Goal: Information Seeking & Learning: Learn about a topic

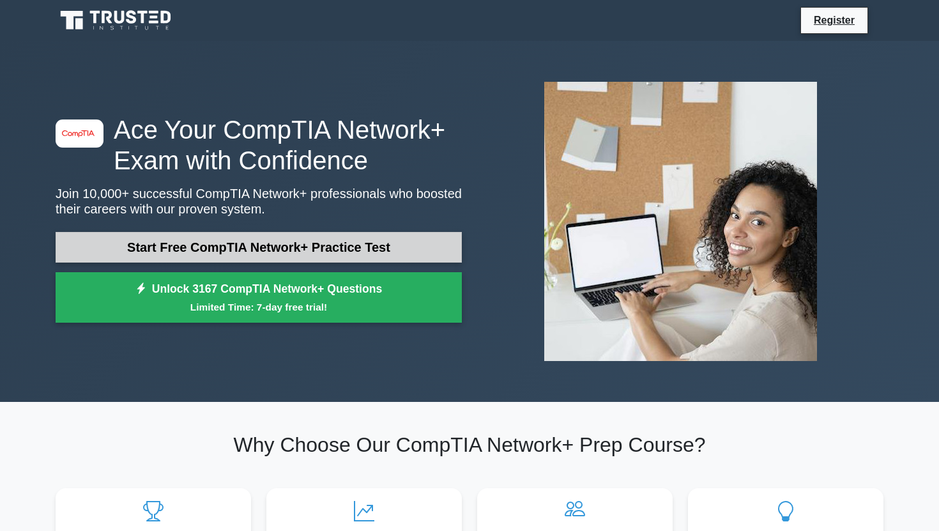
click at [293, 249] on link "Start Free CompTIA Network+ Practice Test" at bounding box center [259, 247] width 406 height 31
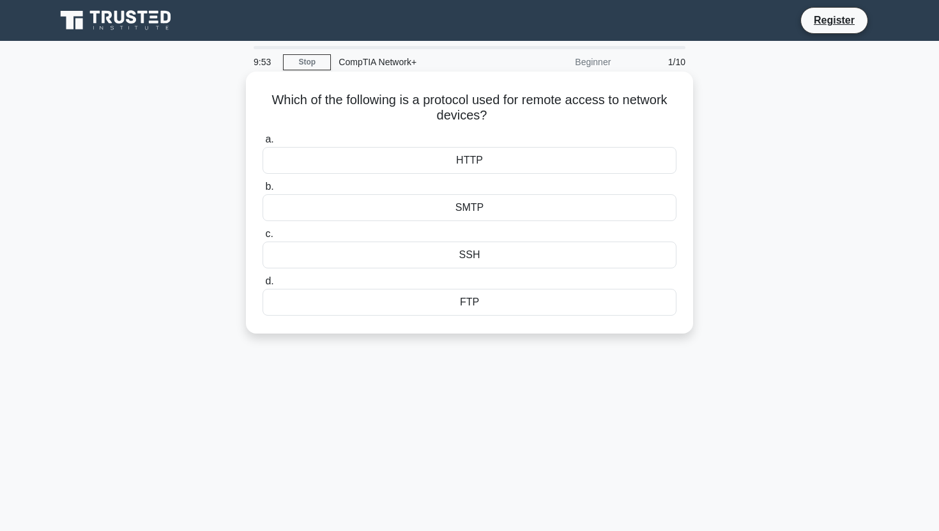
click at [397, 256] on div "SSH" at bounding box center [470, 254] width 414 height 27
click at [263, 238] on input "c. SSH" at bounding box center [263, 234] width 0 height 8
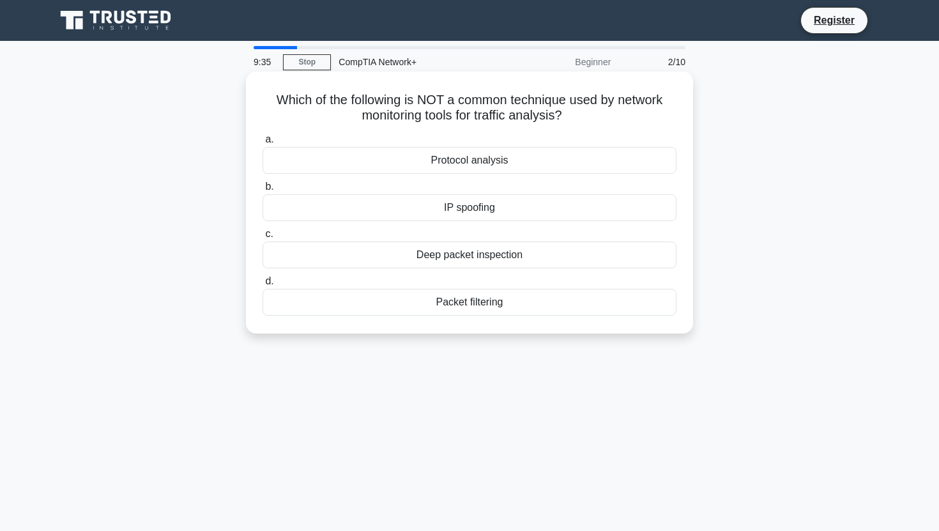
click at [496, 260] on div "Deep packet inspection" at bounding box center [470, 254] width 414 height 27
click at [263, 238] on input "c. Deep packet inspection" at bounding box center [263, 234] width 0 height 8
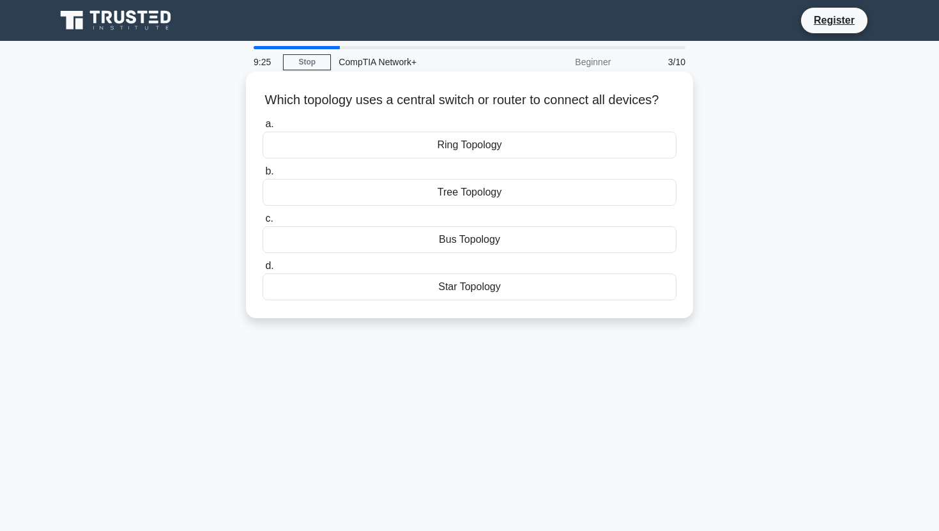
click at [477, 289] on div "Star Topology" at bounding box center [470, 286] width 414 height 27
click at [263, 270] on input "d. Star Topology" at bounding box center [263, 266] width 0 height 8
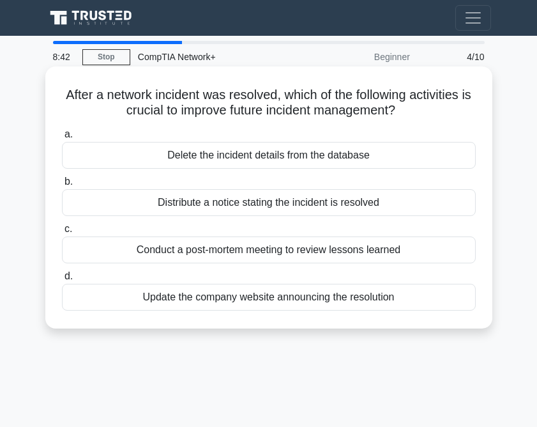
click at [252, 243] on div "Conduct a post-mortem meeting to review lessons learned" at bounding box center [269, 249] width 414 height 27
click at [62, 233] on input "c. Conduct a post-mortem meeting to review lessons learned" at bounding box center [62, 229] width 0 height 8
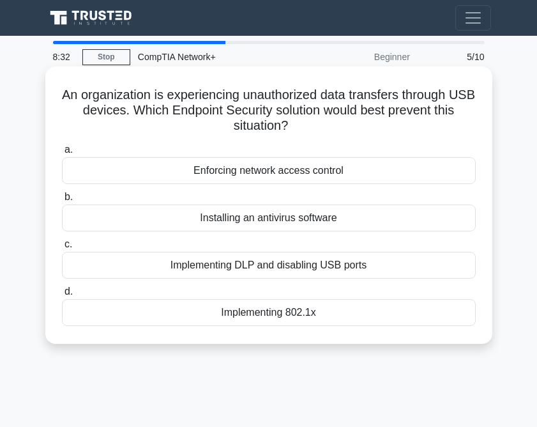
click at [282, 268] on div "Implementing DLP and disabling USB ports" at bounding box center [269, 265] width 414 height 27
click at [62, 249] on input "c. Implementing DLP and disabling USB ports" at bounding box center [62, 244] width 0 height 8
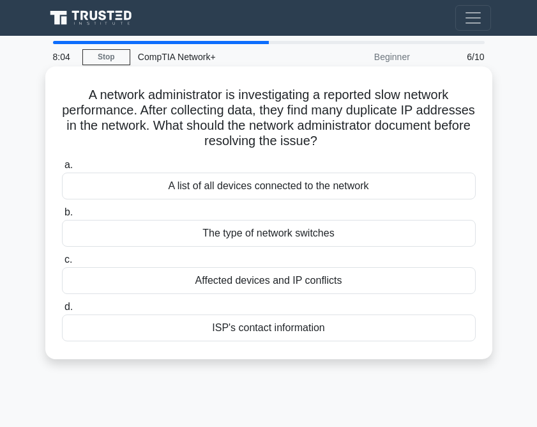
click at [306, 282] on div "Affected devices and IP conflicts" at bounding box center [269, 280] width 414 height 27
click at [62, 264] on input "c. Affected devices and IP conflicts" at bounding box center [62, 260] width 0 height 8
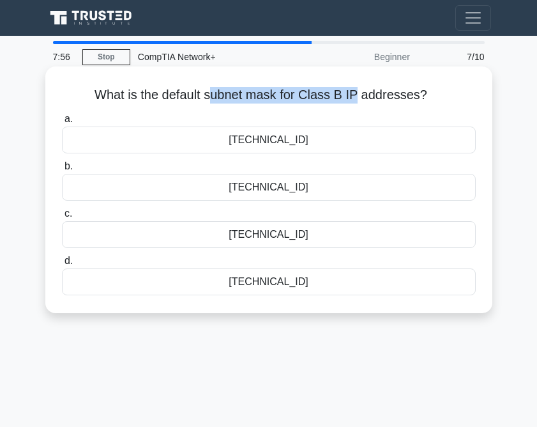
drag, startPoint x: 210, startPoint y: 96, endPoint x: 355, endPoint y: 96, distance: 145.0
click at [355, 96] on h5 "What is the default subnet mask for Class B IP addresses? .spinner_0XTQ{transfo…" at bounding box center [269, 95] width 417 height 17
copy h5 "ubnet mask for Class B IP"
click at [348, 138] on div "[TECHNICAL_ID]" at bounding box center [269, 139] width 414 height 27
click at [62, 123] on input "a. [TECHNICAL_ID]" at bounding box center [62, 119] width 0 height 8
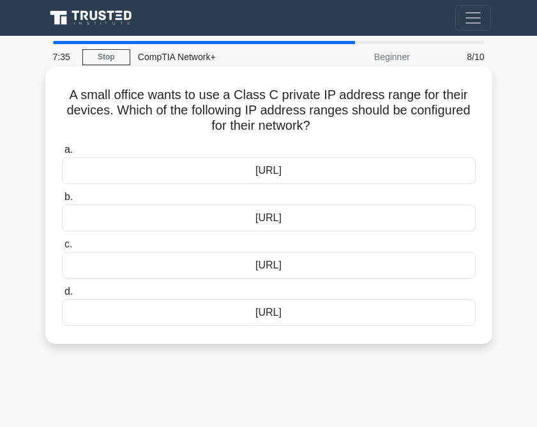
click at [282, 222] on div "[URL]" at bounding box center [269, 217] width 414 height 27
click at [62, 201] on input "b. [URL]" at bounding box center [62, 197] width 0 height 8
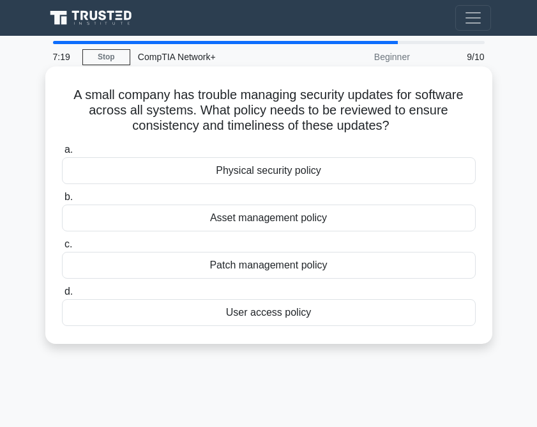
click at [272, 263] on div "Patch management policy" at bounding box center [269, 265] width 414 height 27
click at [62, 249] on input "c. Patch management policy" at bounding box center [62, 244] width 0 height 8
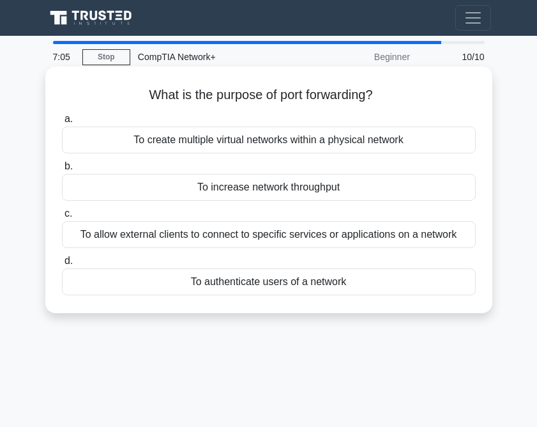
click at [313, 289] on div "To authenticate users of a network" at bounding box center [269, 281] width 414 height 27
click at [62, 265] on input "d. To authenticate users of a network" at bounding box center [62, 261] width 0 height 8
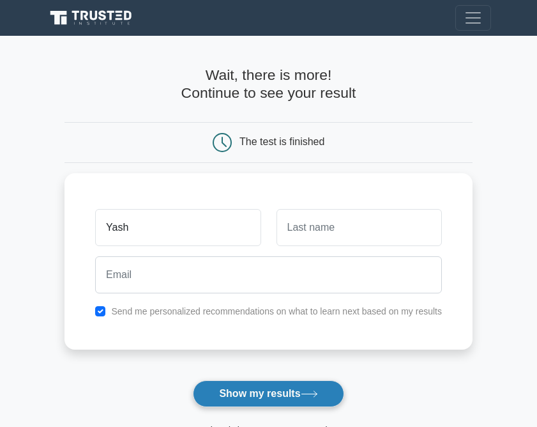
type input "Yash"
click at [267, 397] on button "Show my results" at bounding box center [268, 393] width 151 height 27
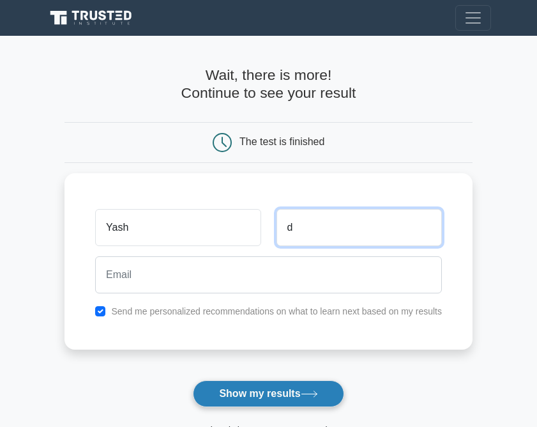
type input "d"
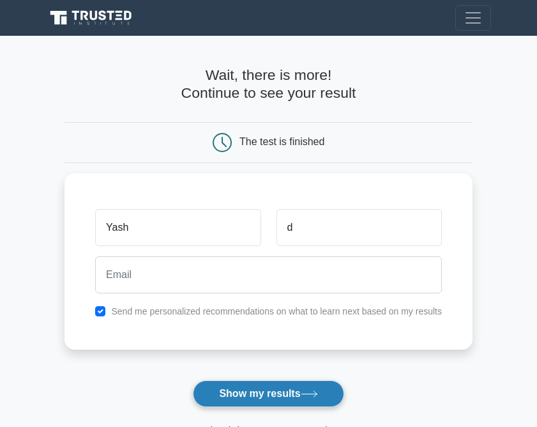
click at [279, 402] on button "Show my results" at bounding box center [268, 393] width 151 height 27
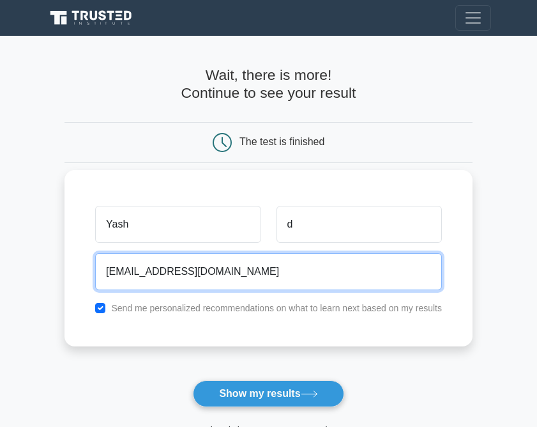
type input "yashdiwanji@gmail.com"
click at [193, 380] on button "Show my results" at bounding box center [268, 393] width 151 height 27
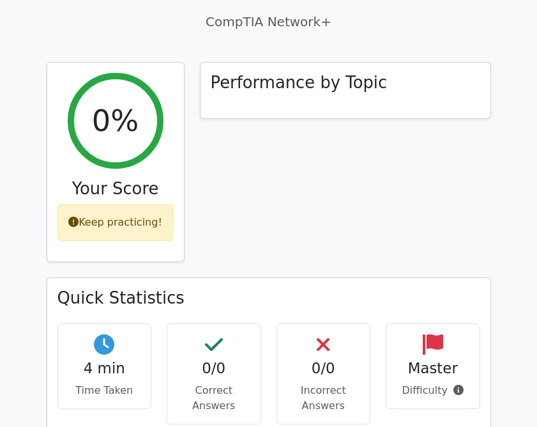
scroll to position [395, 0]
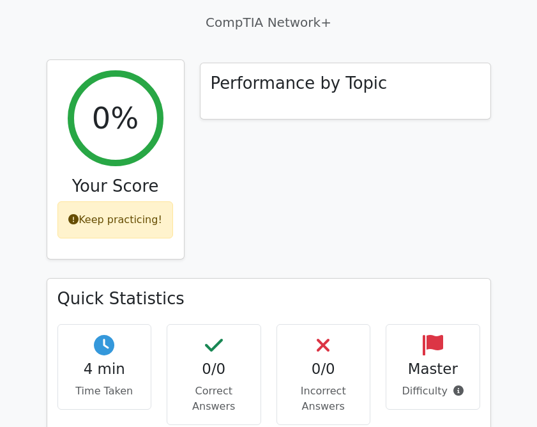
click at [112, 201] on div "Keep practicing!" at bounding box center [115, 219] width 116 height 37
click at [146, 76] on div "0%" at bounding box center [116, 118] width 96 height 96
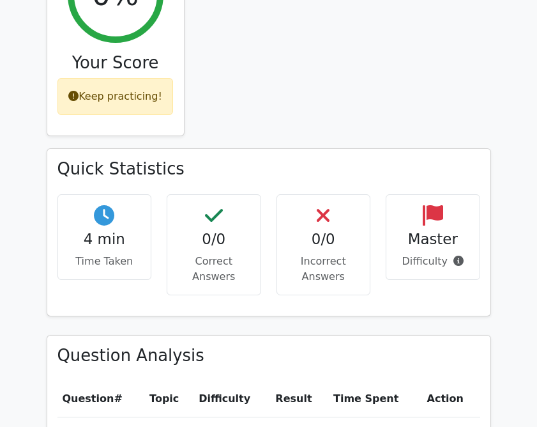
scroll to position [532, 0]
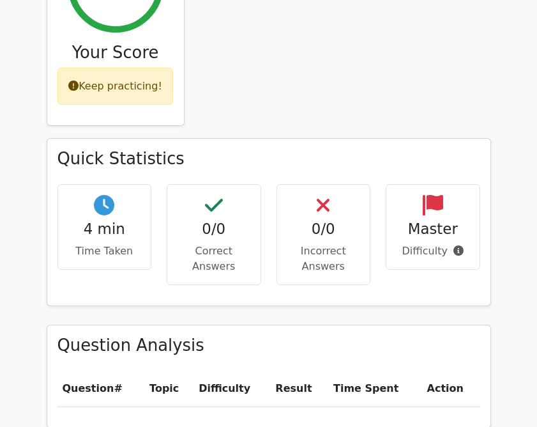
click at [141, 222] on div "4 min Time Taken" at bounding box center [104, 227] width 95 height 86
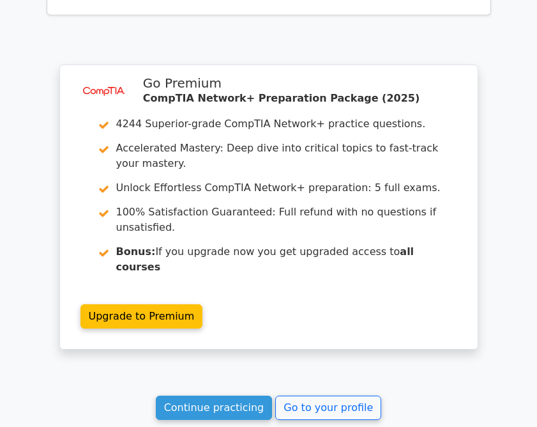
scroll to position [942, 0]
